Goal: Transaction & Acquisition: Obtain resource

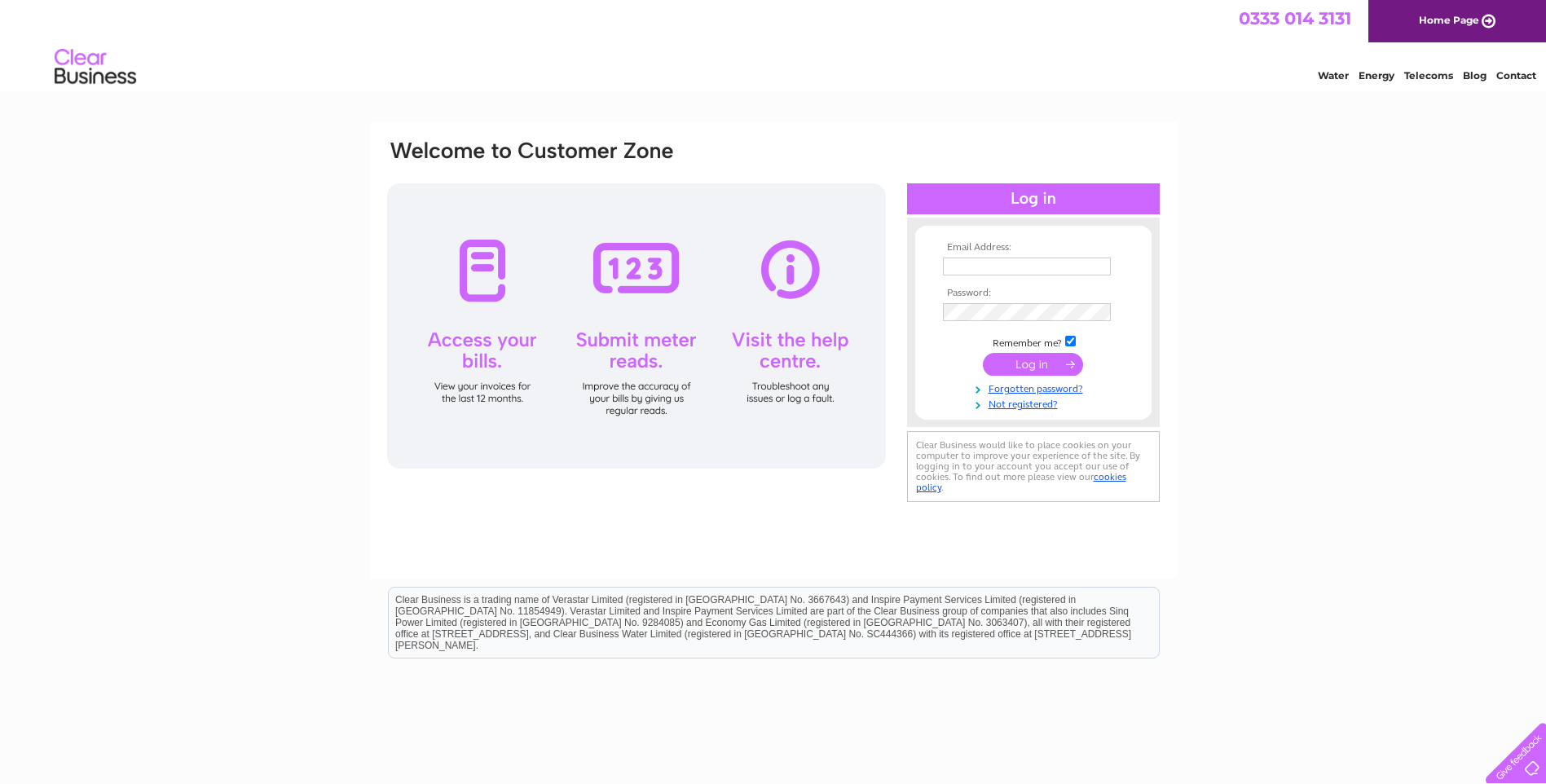
type input "info@wishartscoaches.com"
click at [1050, 367] on input "submit" at bounding box center [1033, 364] width 100 height 23
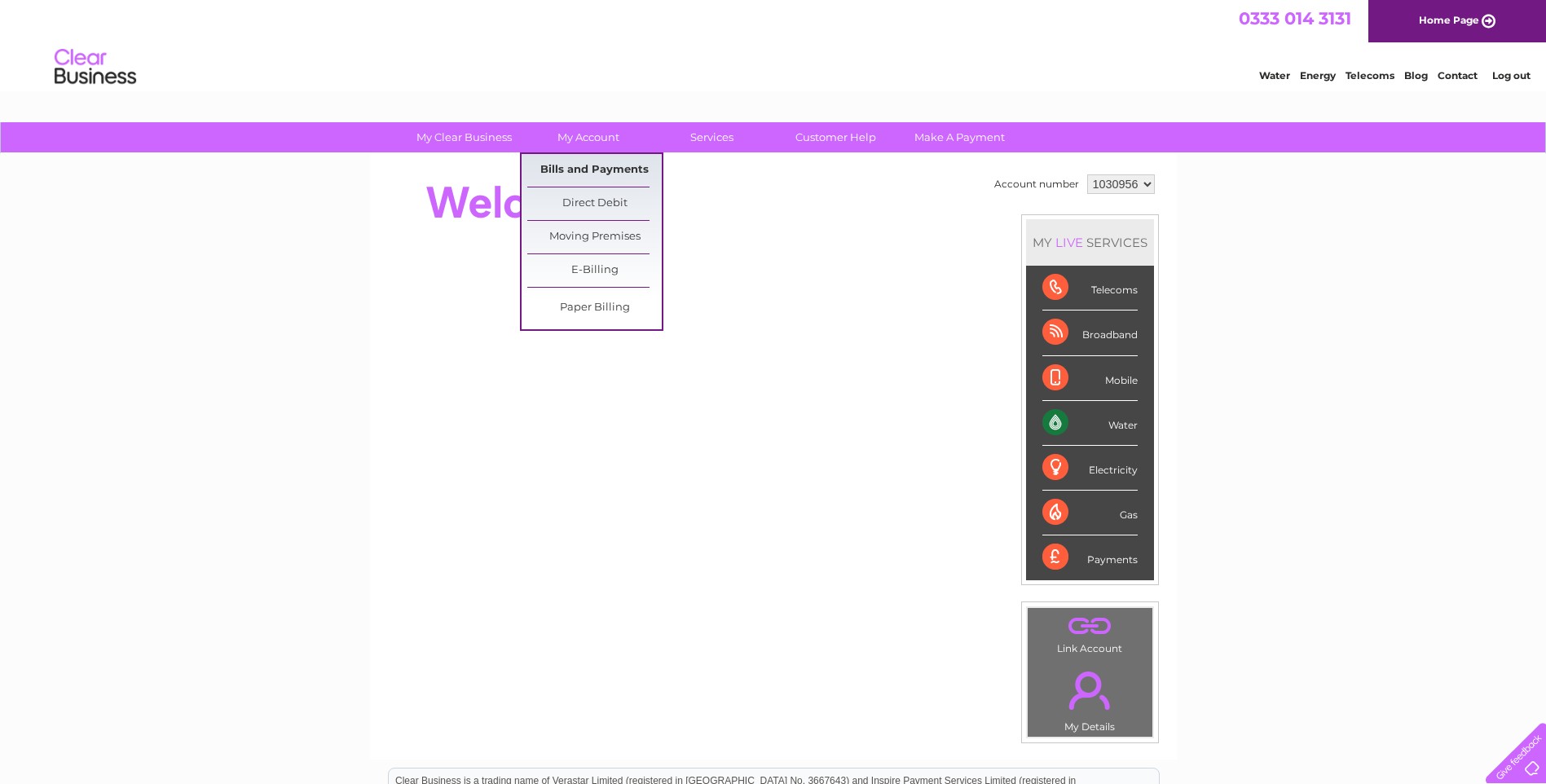
click at [581, 169] on link "Bills and Payments" at bounding box center [594, 170] width 135 height 32
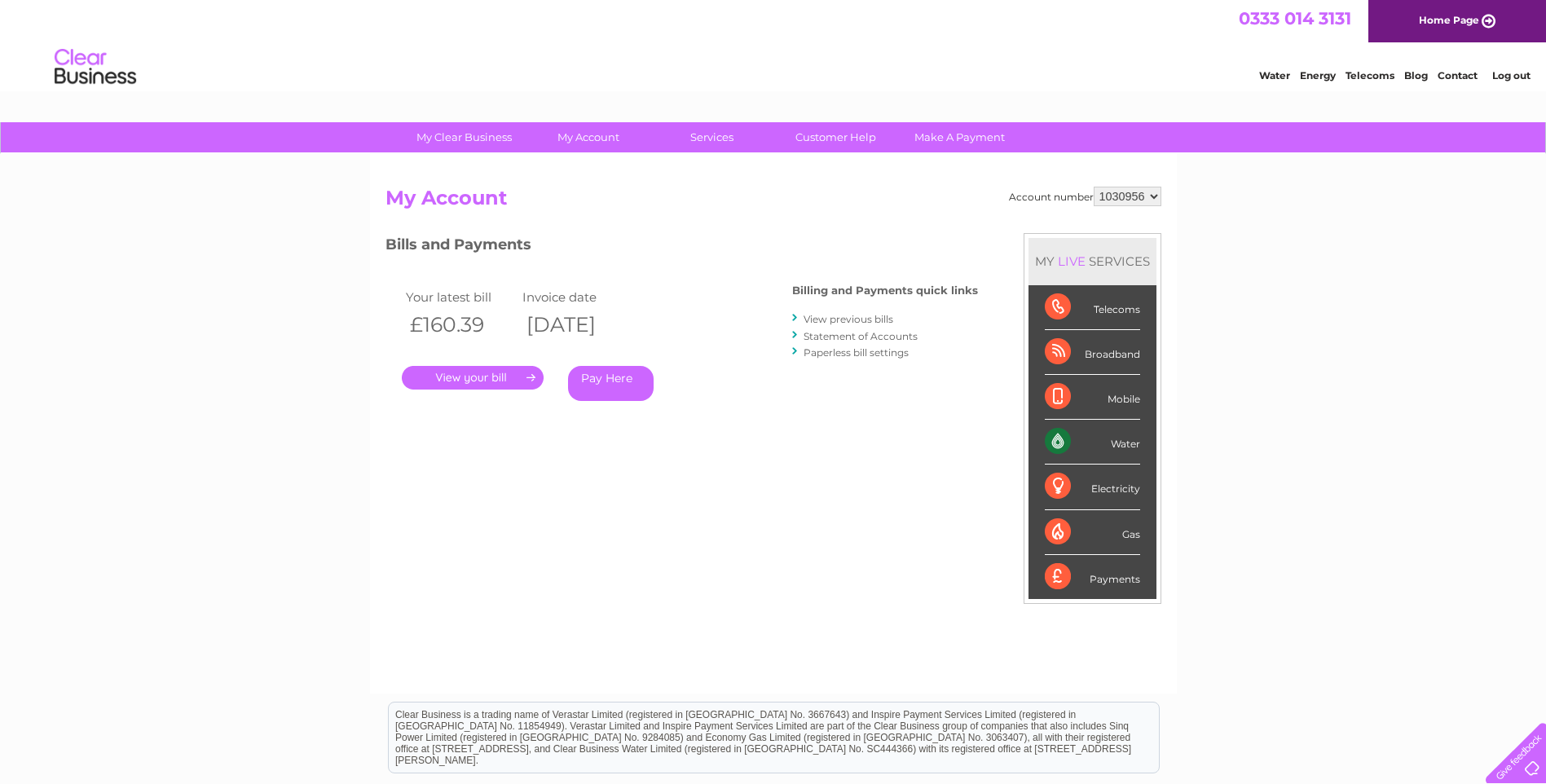
click at [487, 375] on link "." at bounding box center [473, 377] width 142 height 24
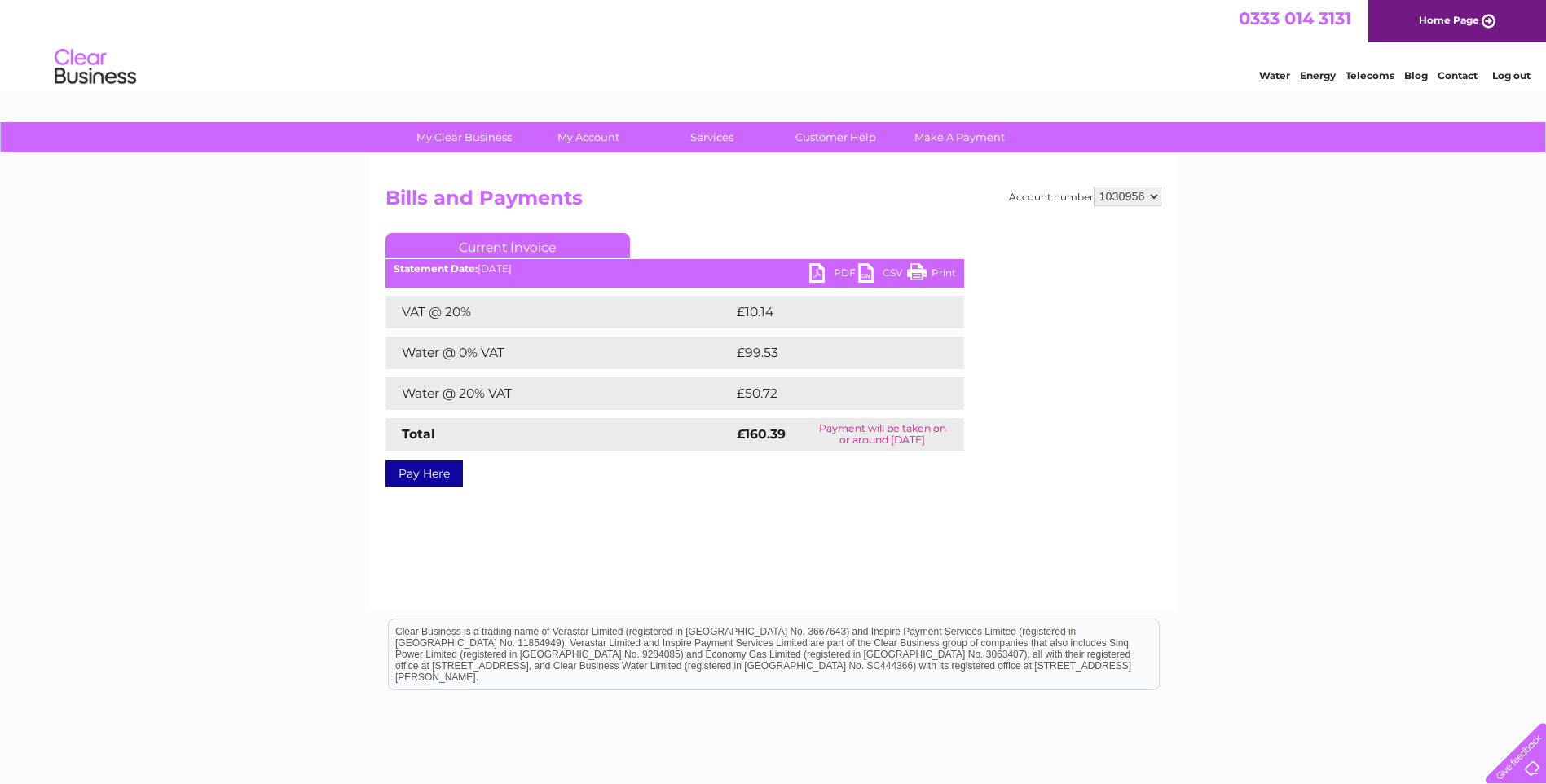
click at [811, 265] on link "PDF" at bounding box center [833, 275] width 49 height 24
click at [826, 272] on link "PDF" at bounding box center [833, 275] width 49 height 24
click at [1502, 74] on link "Log out" at bounding box center [1511, 75] width 38 height 12
